Goal: Find contact information: Find contact information

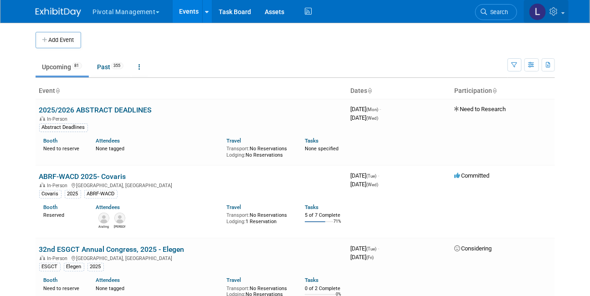
click at [558, 14] on icon at bounding box center [555, 11] width 10 height 8
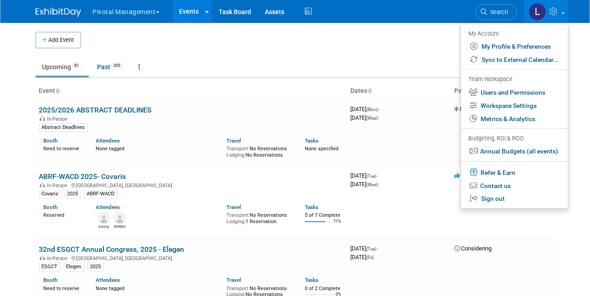
click at [503, 6] on link "Search" at bounding box center [496, 12] width 42 height 16
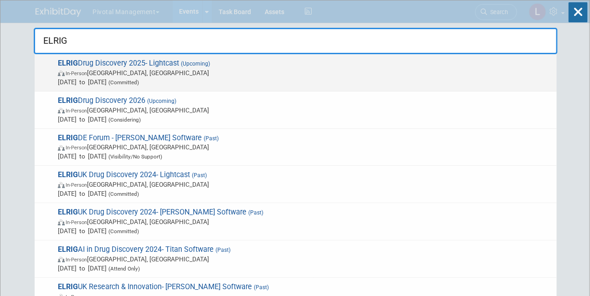
type input "ELRIG"
click at [158, 76] on span "In-Person [GEOGRAPHIC_DATA], [GEOGRAPHIC_DATA]" at bounding box center [305, 72] width 494 height 9
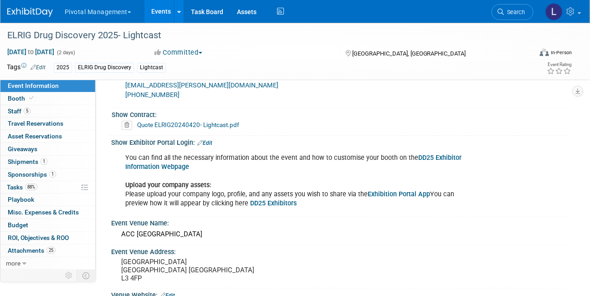
scroll to position [835, 0]
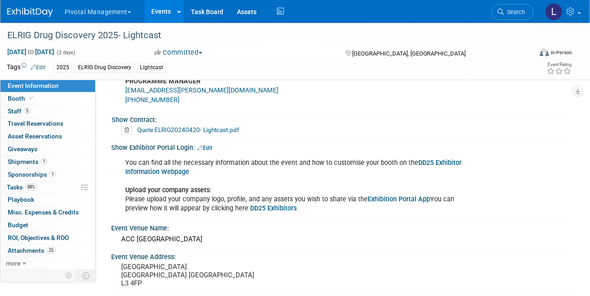
click at [411, 199] on link "Exhibition Portal App" at bounding box center [399, 199] width 62 height 8
click at [505, 9] on span "Search" at bounding box center [514, 12] width 21 height 7
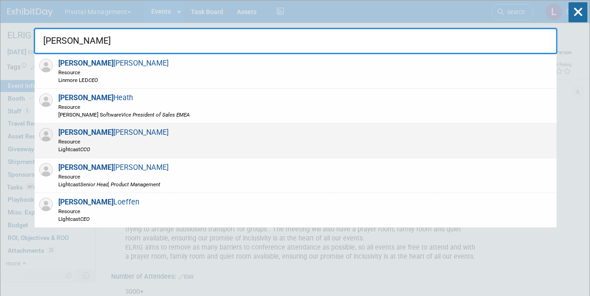
type input "[PERSON_NAME]"
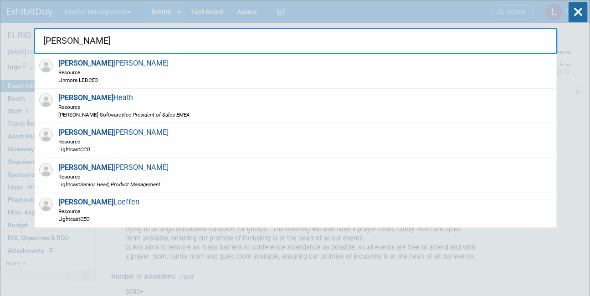
click at [114, 128] on div "Paul Steinberg Resource Lightcast CCO" at bounding box center [296, 140] width 522 height 35
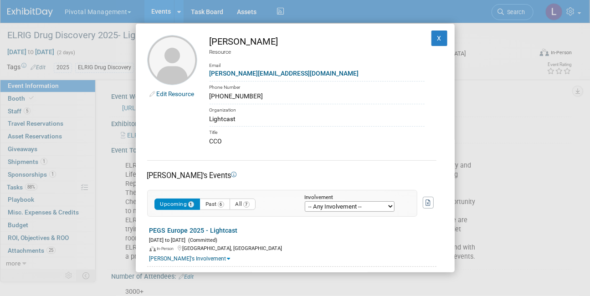
drag, startPoint x: 302, startPoint y: 72, endPoint x: 209, endPoint y: 76, distance: 93.4
click at [209, 76] on td "Paul Steinberg Resource Email p.steinberg@lightcastd.com Phone Number 561-654-6…" at bounding box center [310, 90] width 227 height 111
copy link "p.steinberg@lightcastd.com"
